Goal: Information Seeking & Learning: Find specific fact

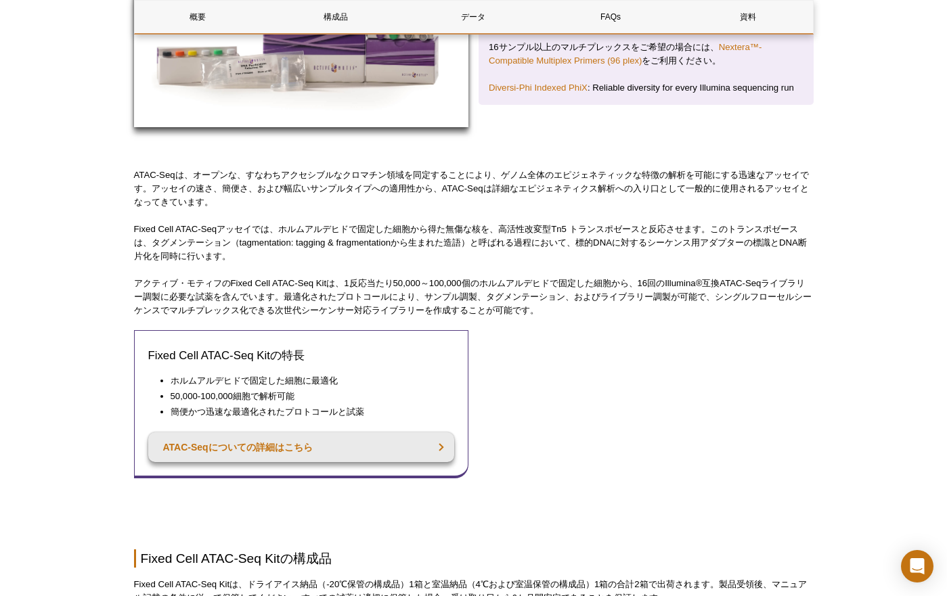
scroll to position [330, 0]
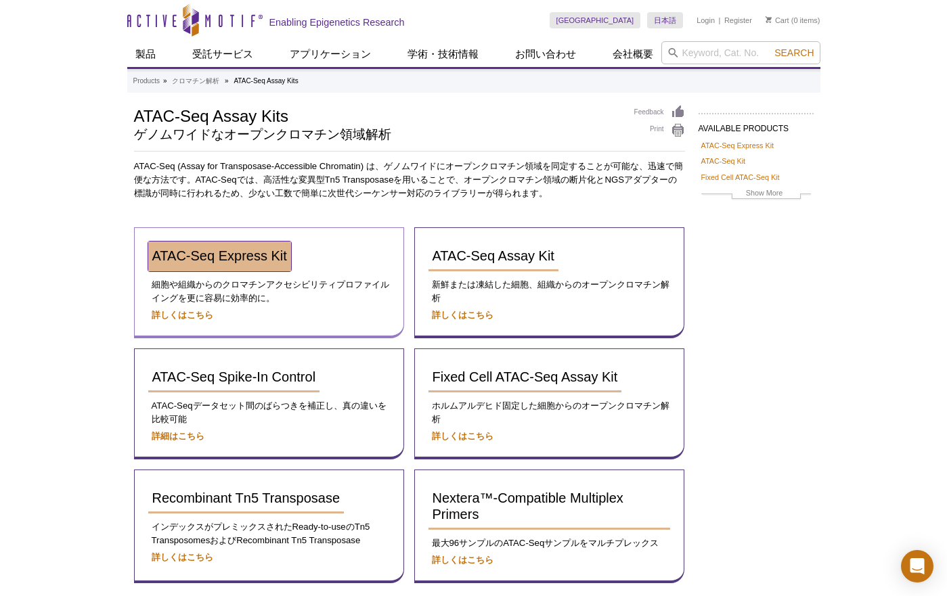
click at [242, 256] on span "ATAC-Seq Express Kit" at bounding box center [219, 255] width 135 height 15
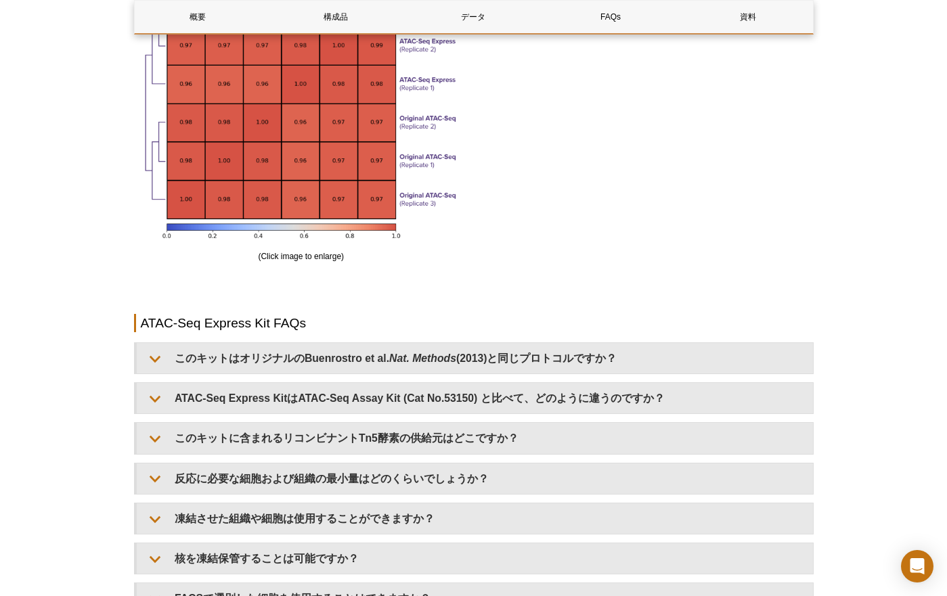
scroll to position [2871, 0]
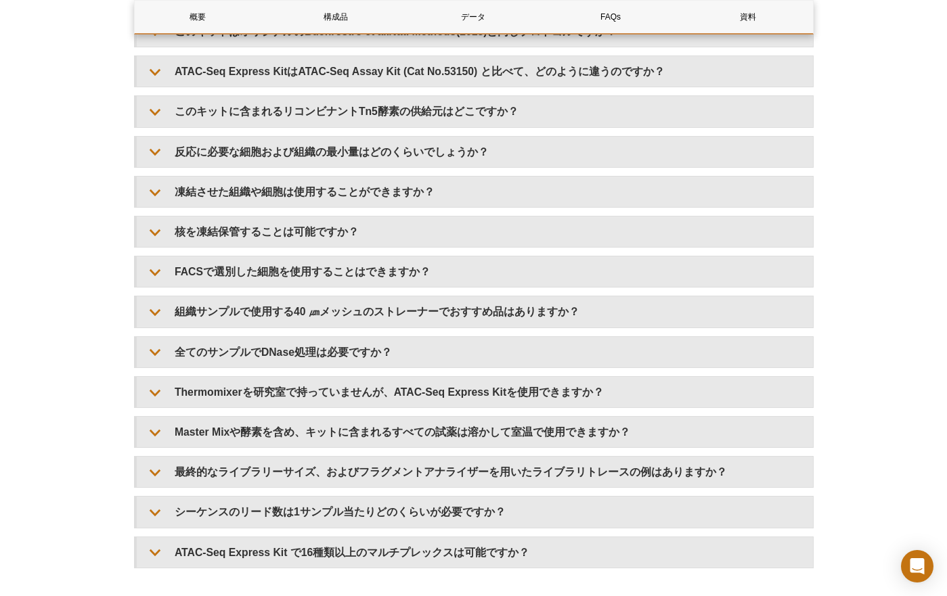
drag, startPoint x: 866, startPoint y: 116, endPoint x: 867, endPoint y: 97, distance: 19.0
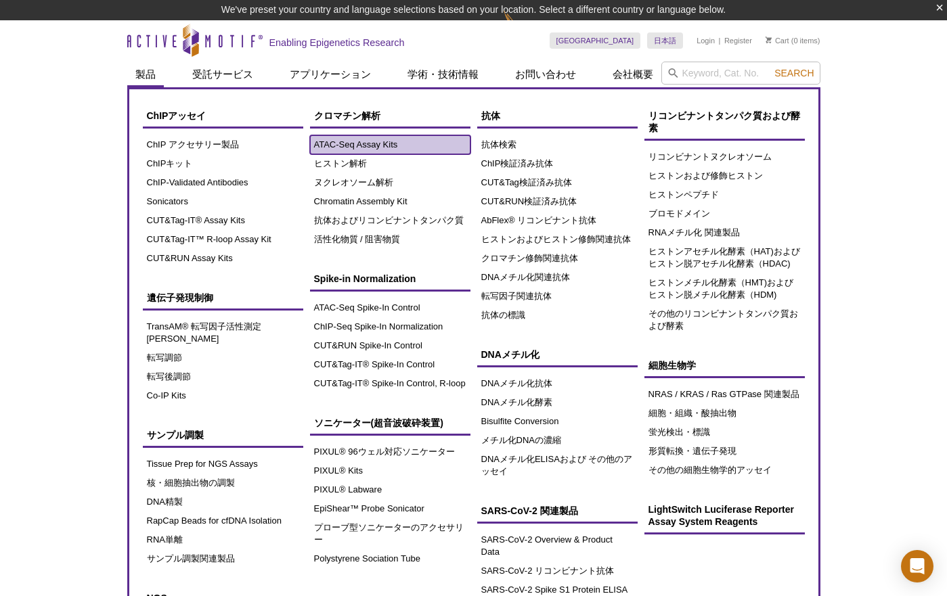
click at [364, 140] on link "ATAC-Seq Assay Kits" at bounding box center [390, 144] width 160 height 19
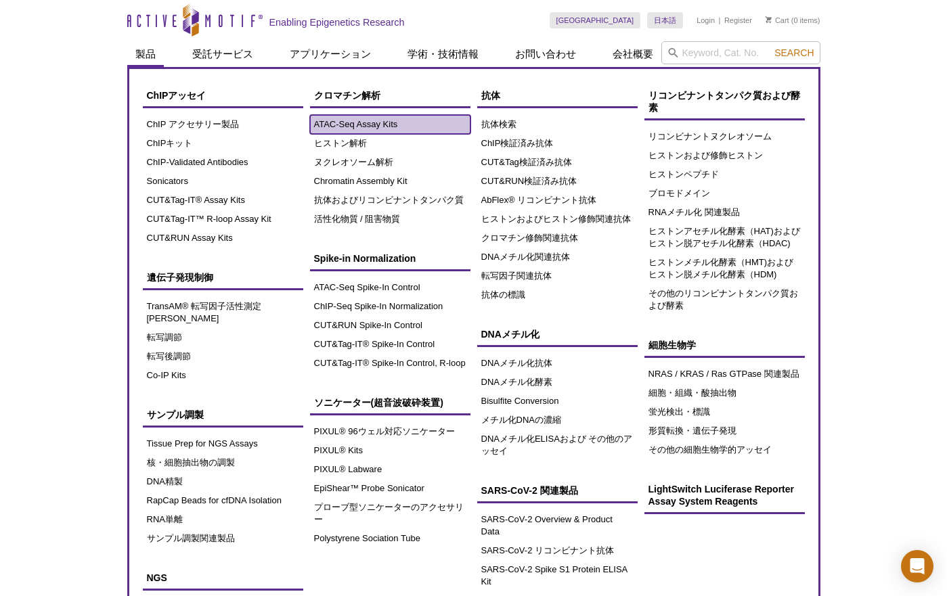
click at [365, 127] on link "ATAC-Seq Assay Kits" at bounding box center [390, 124] width 160 height 19
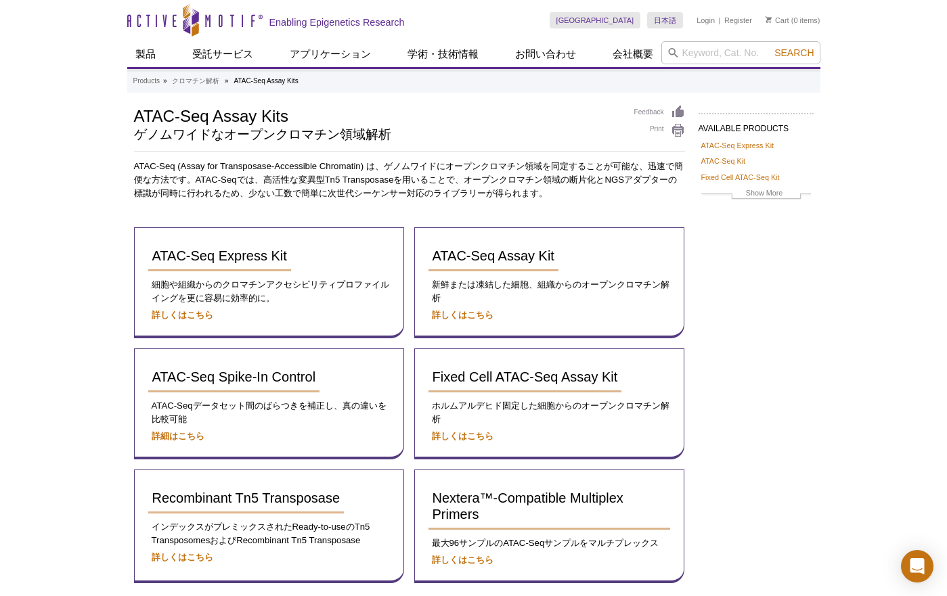
click at [87, 265] on div "Active Motif Logo Enabling Epigenetics Research 0 Search Skip to content Active…" at bounding box center [473, 379] width 947 height 759
click at [818, 307] on div "AVAILABLE PRODUCTS ATAC-Seq Express Kit ATAC-Seq Kit Fixed Cell ATAC-Seq Kit Re…" at bounding box center [473, 358] width 693 height 506
click at [756, 291] on div "AVAILABLE PRODUCTS ATAC-Seq Express Kit ATAC-Seq Kit Fixed Cell ATAC-Seq Kit Re…" at bounding box center [473, 358] width 693 height 506
click at [477, 250] on span "ATAC-Seq Assay Kit" at bounding box center [494, 255] width 122 height 15
click at [507, 262] on span "ATAC-Seq Assay Kit" at bounding box center [494, 255] width 122 height 15
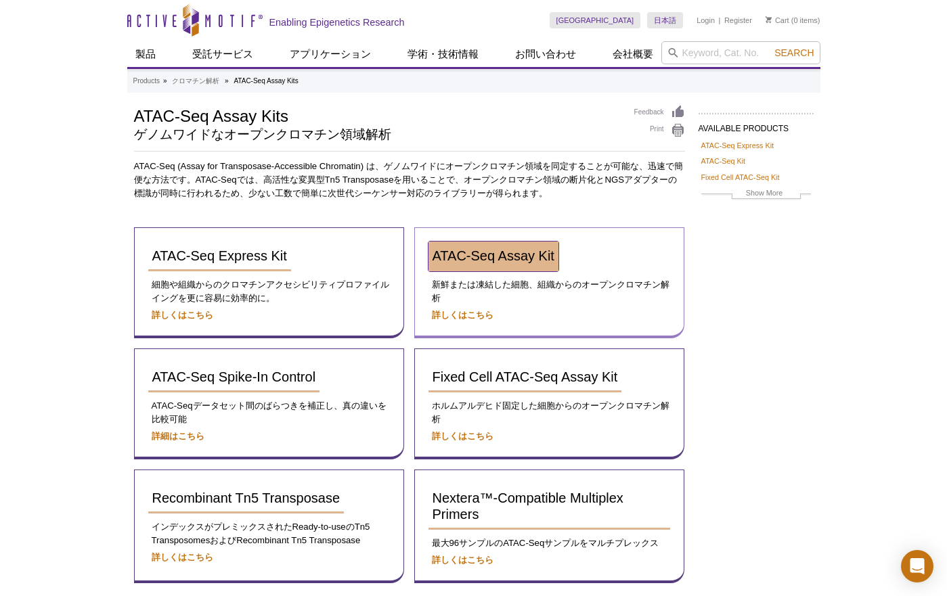
click at [474, 252] on span "ATAC-Seq Assay Kit" at bounding box center [494, 255] width 122 height 15
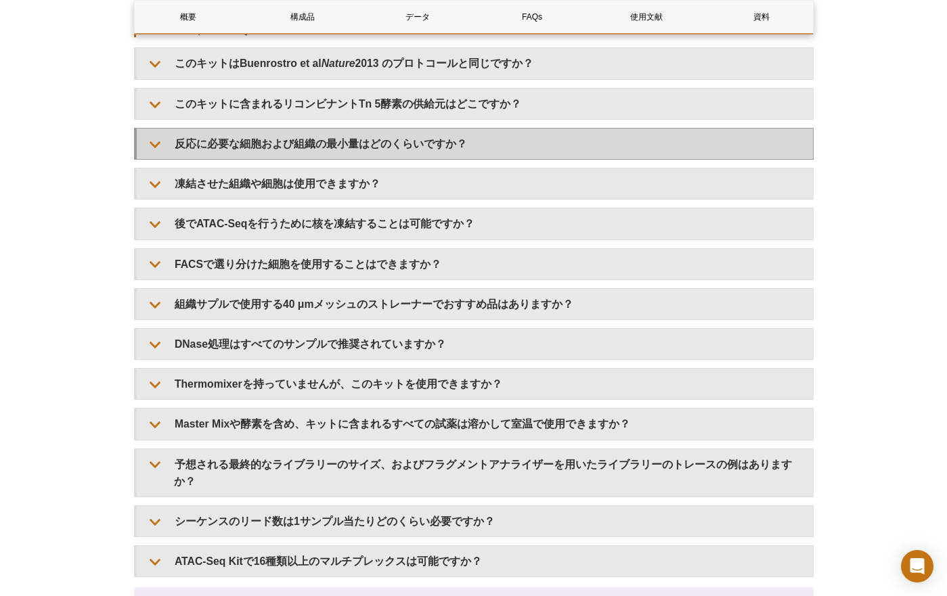
scroll to position [2437, 0]
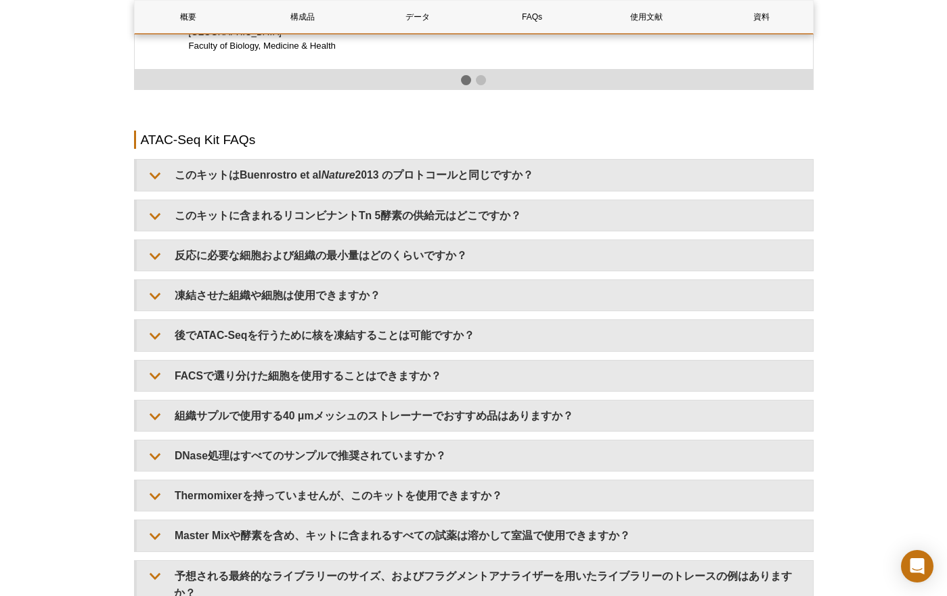
scroll to position [2369, 0]
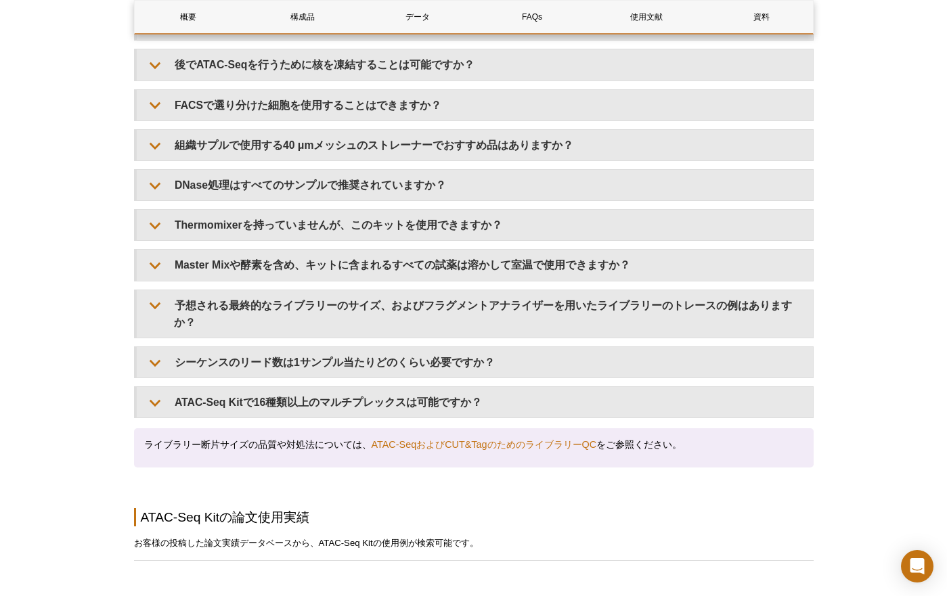
scroll to position [2504, 0]
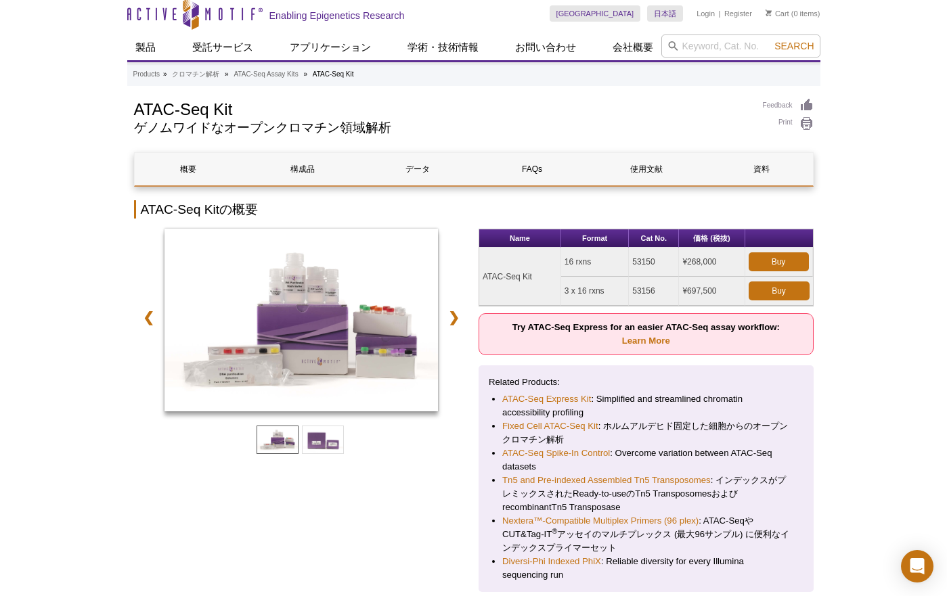
scroll to position [0, 0]
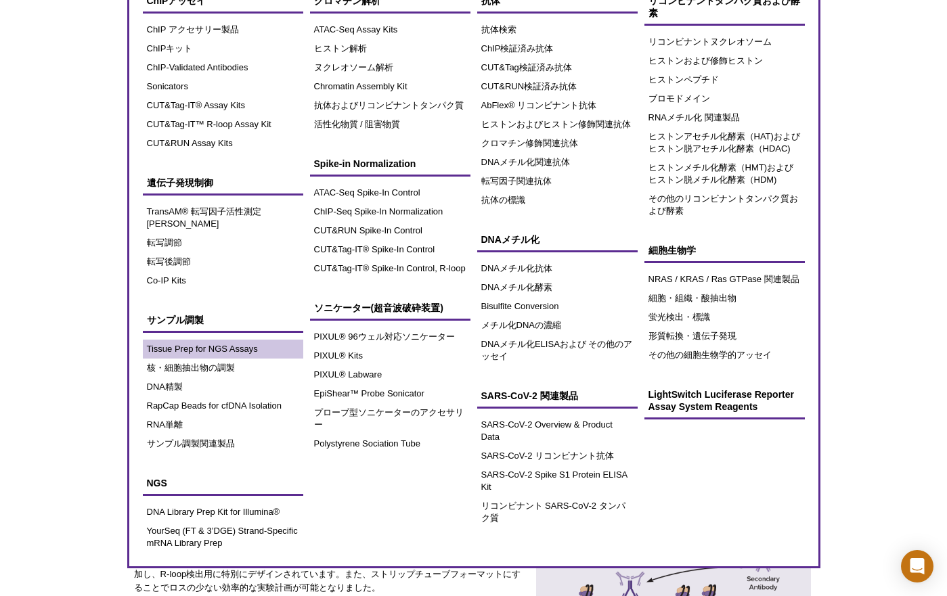
scroll to position [168, 0]
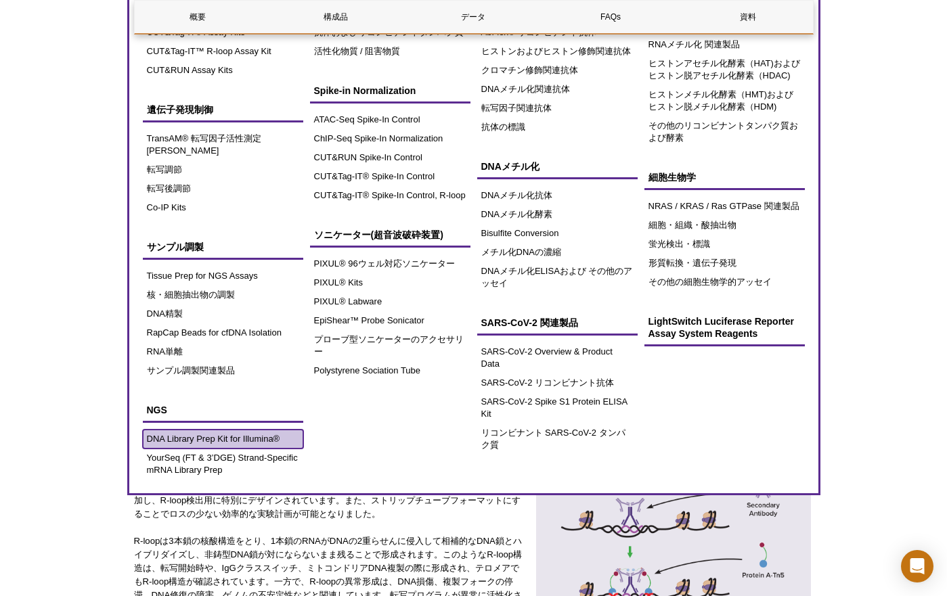
click at [230, 430] on link "DNA Library Prep Kit for Illumina®" at bounding box center [223, 439] width 160 height 19
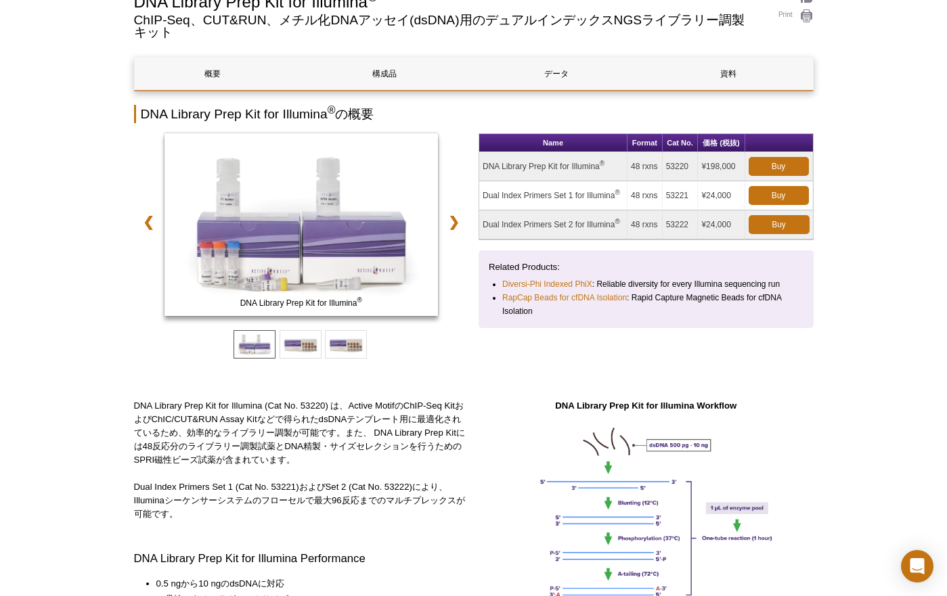
scroll to position [135, 0]
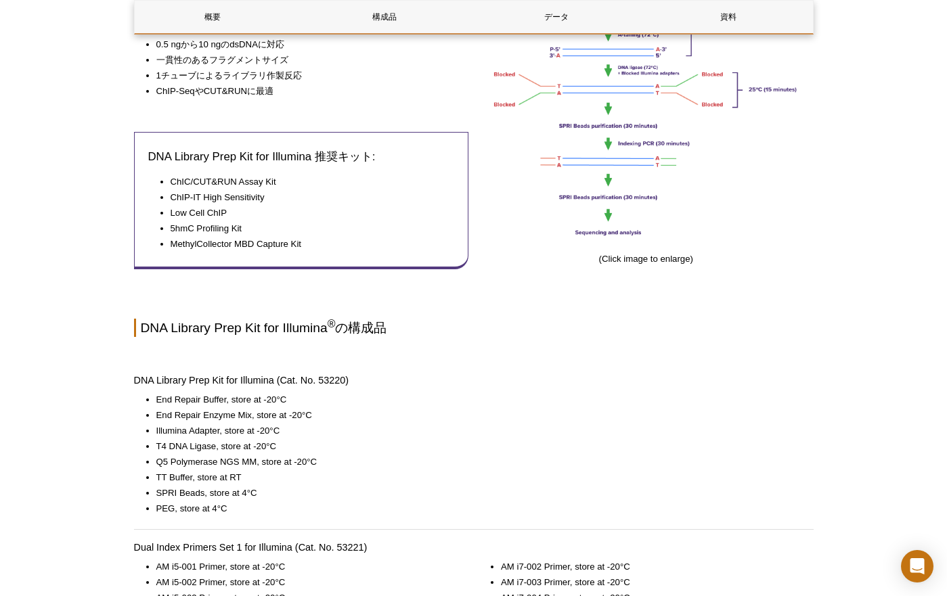
scroll to position [677, 0]
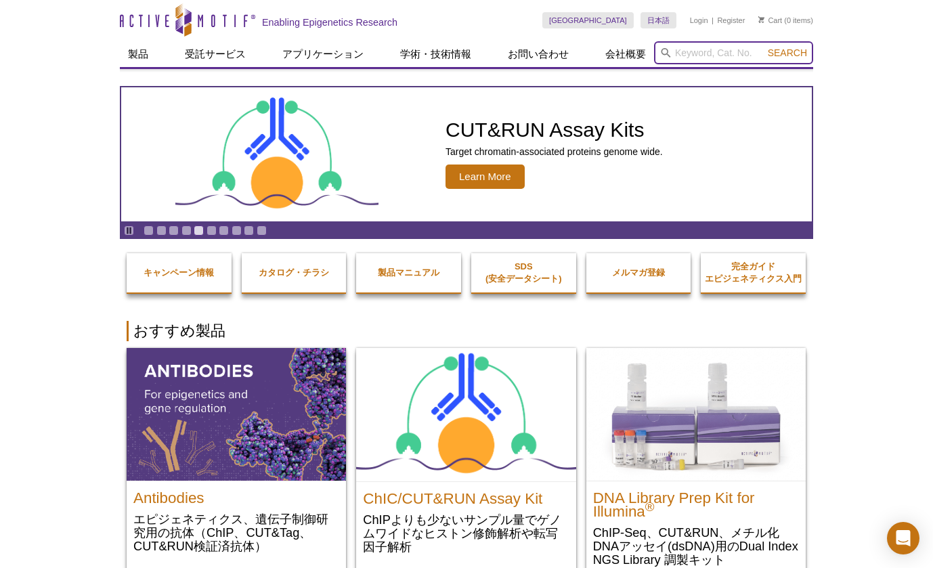
click at [690, 55] on input "search" at bounding box center [733, 52] width 159 height 23
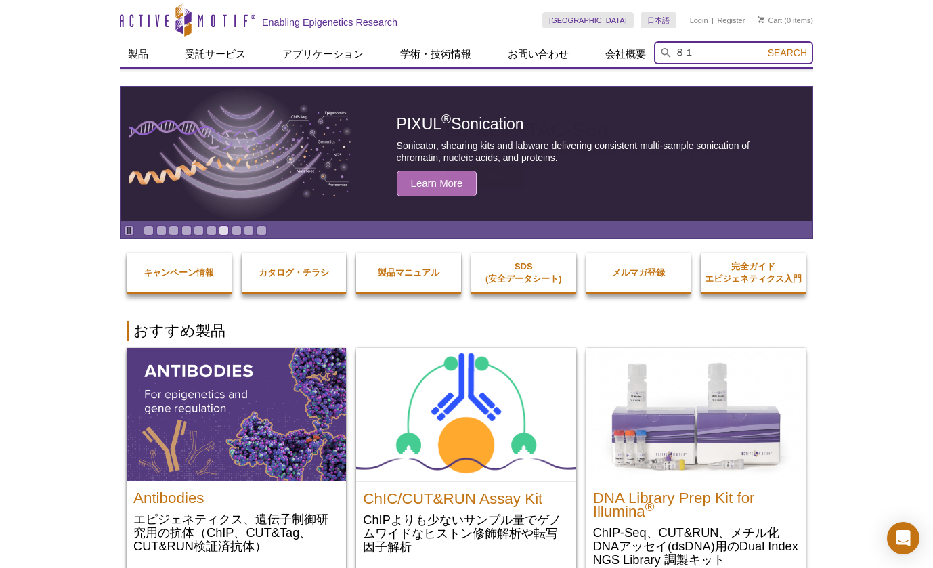
type input "８"
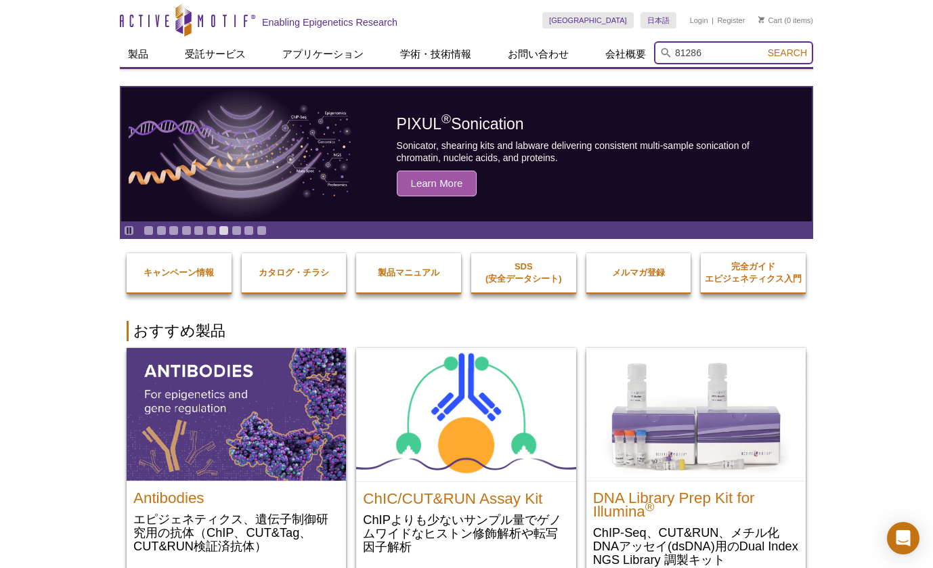
type input "81286"
click at [763, 47] on button "Search" at bounding box center [786, 53] width 47 height 12
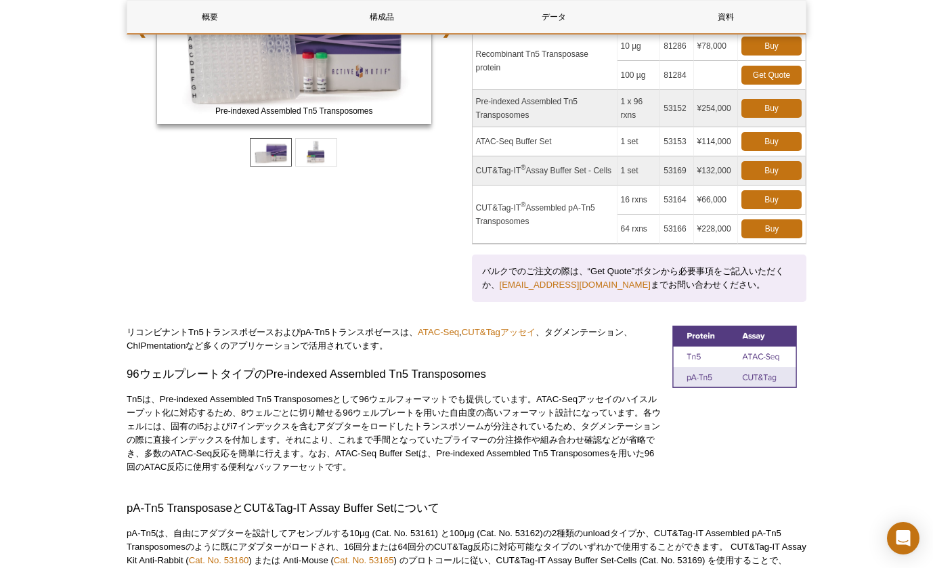
scroll to position [290, 0]
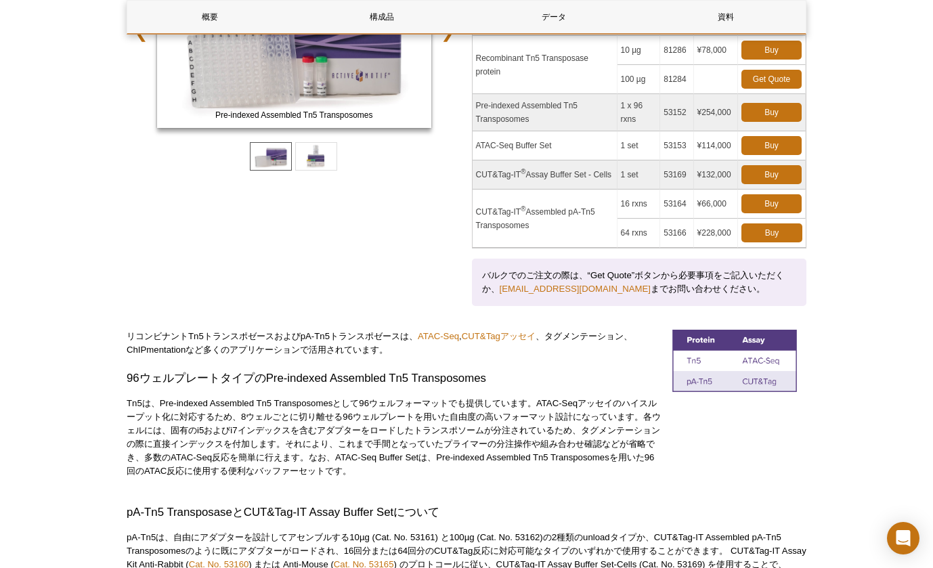
click at [332, 247] on div "Pre-indexed Assembled Tn5 Transposomes ATAC-Seq Buffer Set ❮ ❯" at bounding box center [294, 125] width 335 height 361
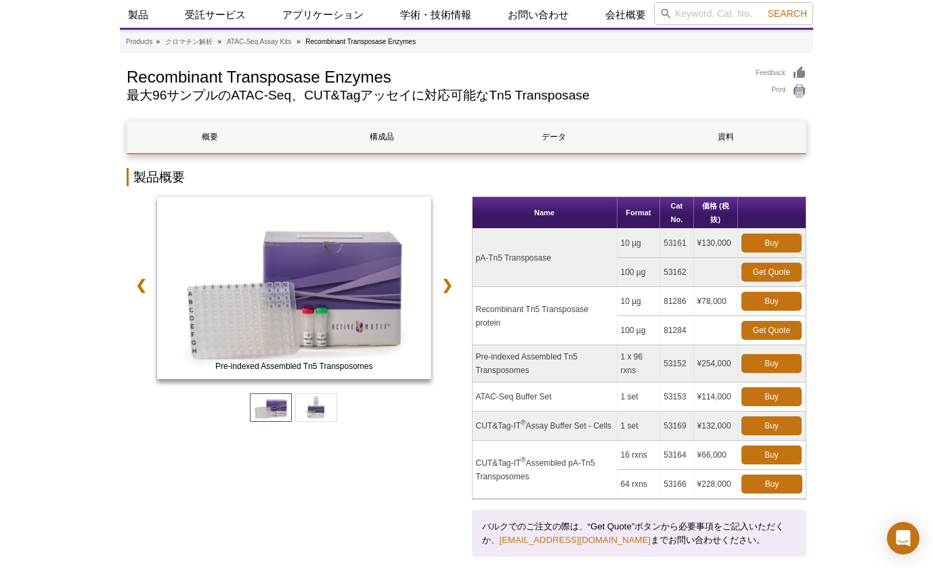
scroll to position [19, 0]
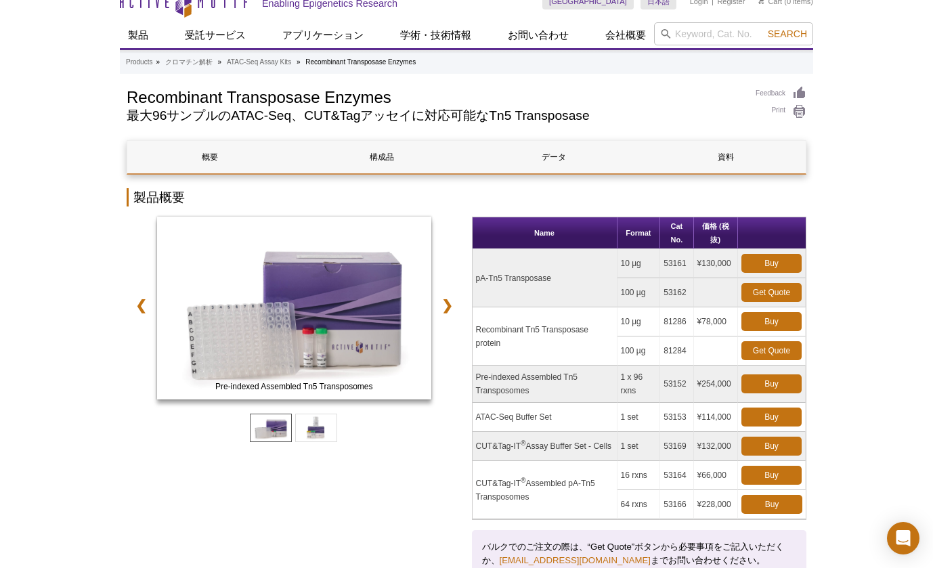
click at [420, 508] on div "Pre-indexed Assembled Tn5 Transposomes ATAC-Seq Buffer Set ❮ ❯" at bounding box center [294, 397] width 335 height 361
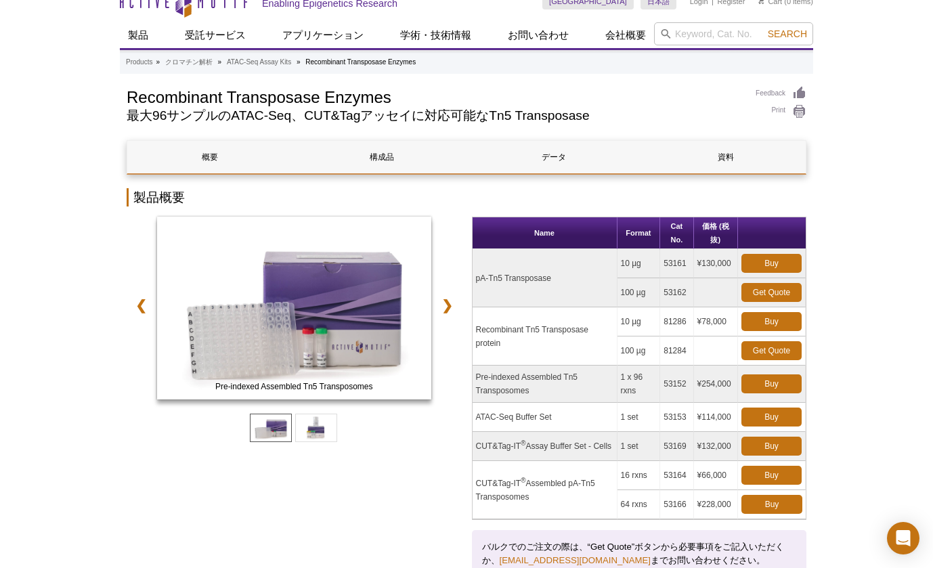
drag, startPoint x: 860, startPoint y: 135, endPoint x: 758, endPoint y: 30, distance: 146.0
